Goal: Task Accomplishment & Management: Manage account settings

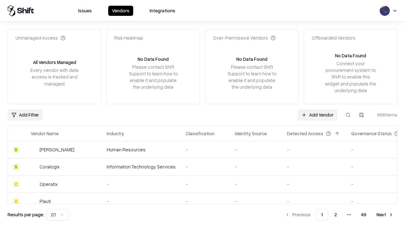
click at [317, 115] on link "Add Vendor" at bounding box center [318, 114] width 40 height 11
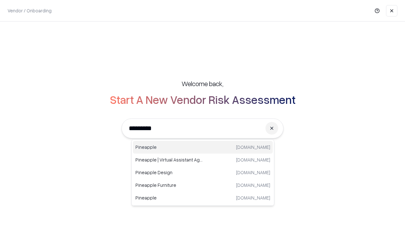
click at [203, 147] on div "Pineapple [DOMAIN_NAME]" at bounding box center [203, 147] width 140 height 13
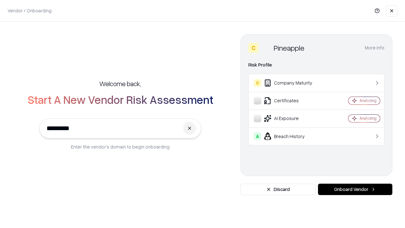
type input "*********"
click at [355, 189] on button "Onboard Vendor" at bounding box center [355, 188] width 74 height 11
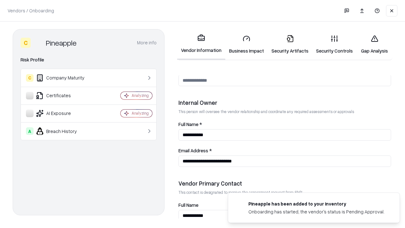
scroll to position [328, 0]
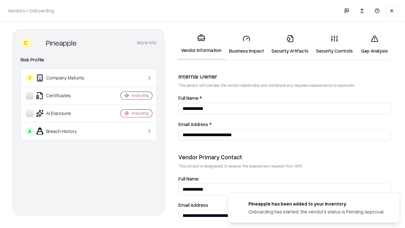
click at [246, 44] on link "Business Impact" at bounding box center [246, 44] width 42 height 29
click at [290, 44] on link "Security Artifacts" at bounding box center [290, 44] width 45 height 29
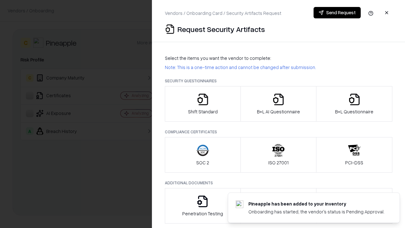
click at [202, 104] on icon "button" at bounding box center [202, 99] width 13 height 13
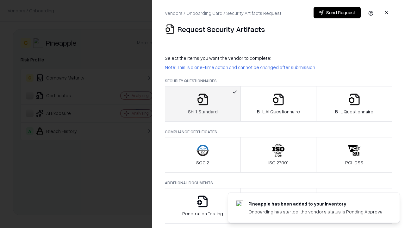
click at [337, 13] on button "Send Request" at bounding box center [337, 12] width 47 height 11
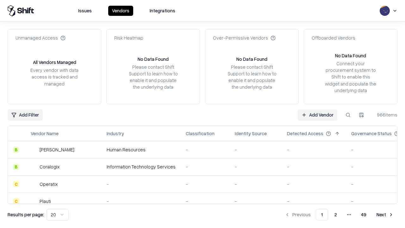
click at [348, 115] on button at bounding box center [347, 114] width 11 height 11
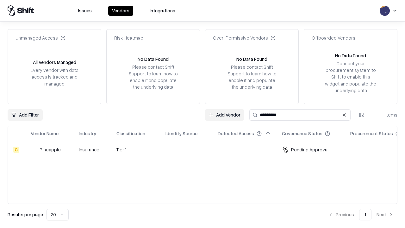
type input "*********"
click at [206, 149] on div "-" at bounding box center [186, 149] width 42 height 7
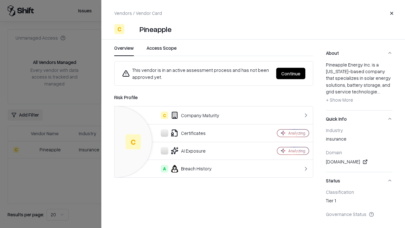
click at [291, 73] on button "Continue" at bounding box center [290, 73] width 29 height 11
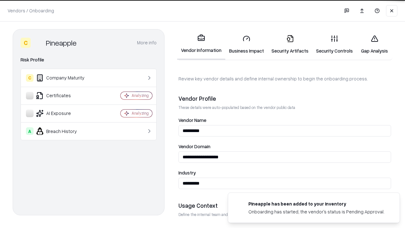
click at [290, 44] on link "Security Artifacts" at bounding box center [290, 44] width 45 height 29
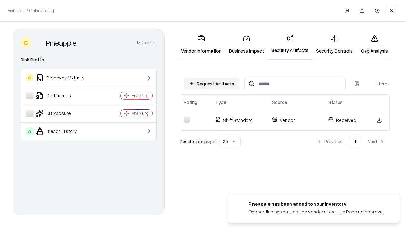
click at [374, 44] on link "Gap Analysis" at bounding box center [375, 44] width 36 height 29
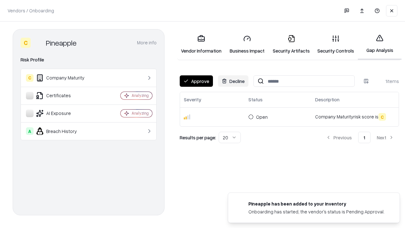
click at [196, 81] on button "Approve" at bounding box center [196, 80] width 33 height 11
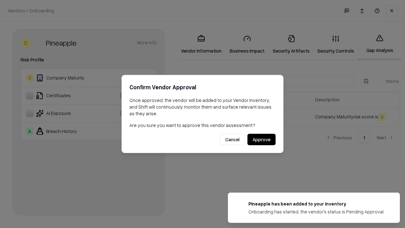
click at [261, 139] on button "Approve" at bounding box center [261, 139] width 28 height 11
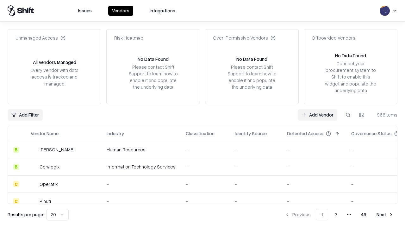
type input "*********"
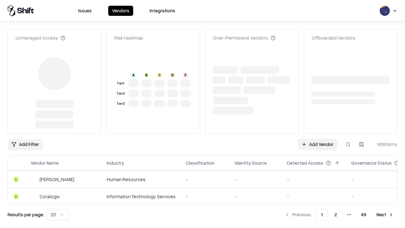
click at [317, 139] on link "Add Vendor" at bounding box center [318, 144] width 40 height 11
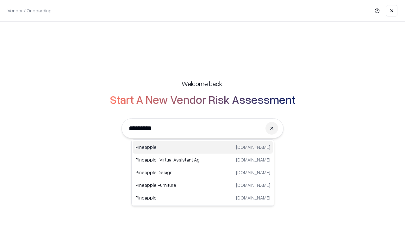
click at [203, 147] on div "Pineapple [DOMAIN_NAME]" at bounding box center [203, 147] width 140 height 13
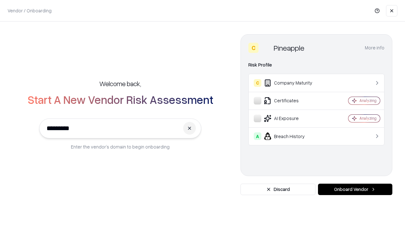
type input "*********"
click at [355, 189] on button "Onboard Vendor" at bounding box center [355, 188] width 74 height 11
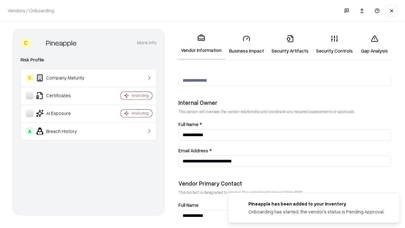
scroll to position [328, 0]
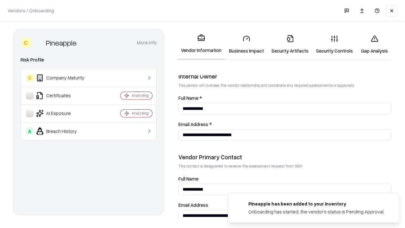
click at [374, 44] on link "Gap Analysis" at bounding box center [375, 44] width 36 height 29
